Goal: Obtain resource: Download file/media

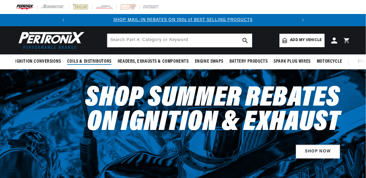
click at [94, 59] on span "Coils & Distributors" at bounding box center [89, 61] width 44 height 6
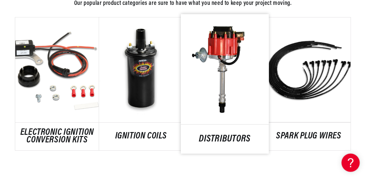
click at [227, 135] on link "DISTRIBUTORS" at bounding box center [225, 139] width 88 height 8
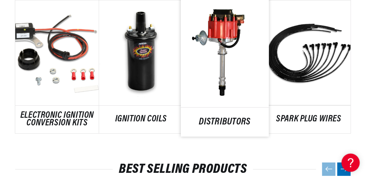
scroll to position [376, 0]
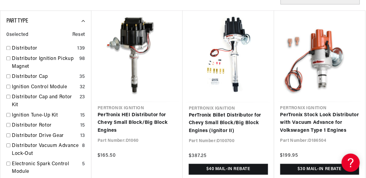
scroll to position [232, 0]
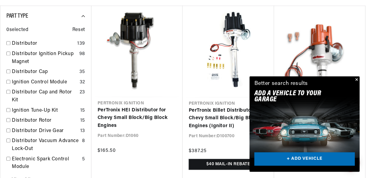
click at [356, 80] on button "Close" at bounding box center [355, 79] width 7 height 7
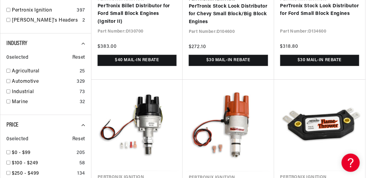
scroll to position [0, 227]
click at [8, 81] on input "checkbox" at bounding box center [8, 81] width 4 height 4
checkbox input "false"
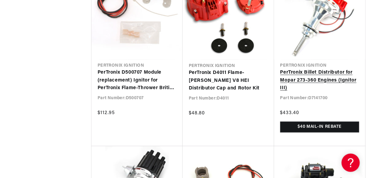
click at [313, 75] on link "PerTronix Billet Distributor for Mopar 273-360 Engines (Ignitor III)" at bounding box center [319, 80] width 79 height 23
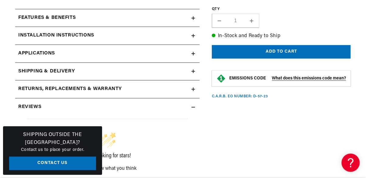
scroll to position [289, 0]
click at [194, 89] on icon at bounding box center [193, 89] width 4 height 0
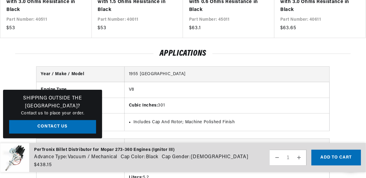
scroll to position [979, 0]
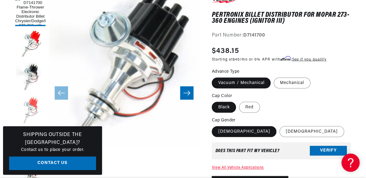
click at [28, 107] on button "Load image 4 in gallery view" at bounding box center [30, 111] width 30 height 30
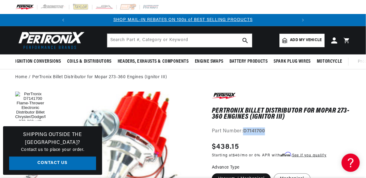
copy strong "D7141700"
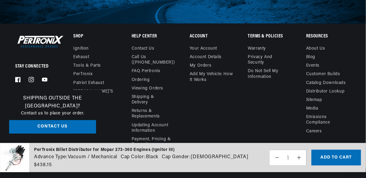
scroll to position [0, 0]
click at [323, 81] on link "Catalog Downloads" at bounding box center [326, 83] width 40 height 9
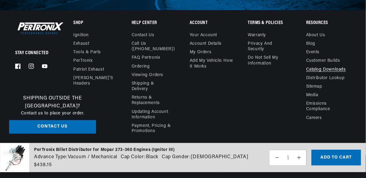
scroll to position [3255, 0]
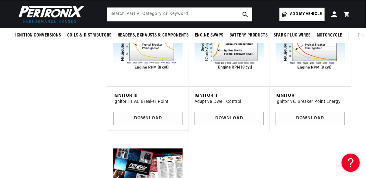
scroll to position [1915, 0]
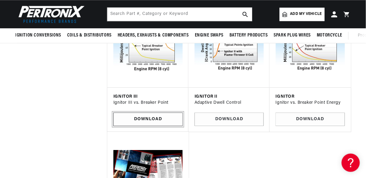
click at [142, 113] on link "Download" at bounding box center [147, 119] width 69 height 14
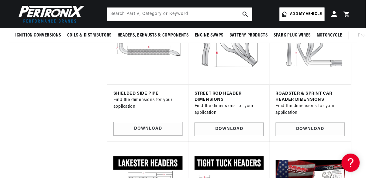
scroll to position [1223, 0]
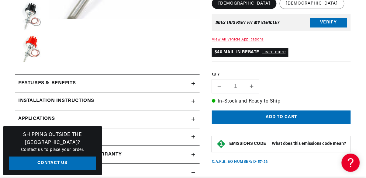
scroll to position [224, 0]
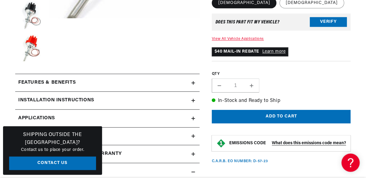
click at [195, 103] on summary "Installation instructions" at bounding box center [107, 101] width 184 height 18
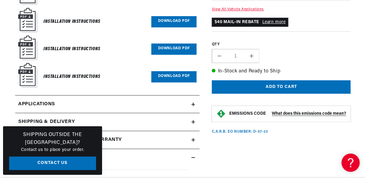
scroll to position [0, 0]
click at [192, 104] on icon at bounding box center [193, 104] width 4 height 4
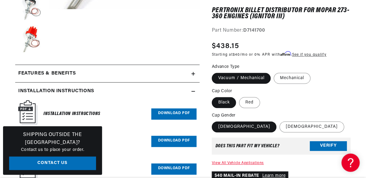
scroll to position [0, 227]
click at [169, 115] on link "Download PDF" at bounding box center [173, 113] width 45 height 11
